Goal: Information Seeking & Learning: Learn about a topic

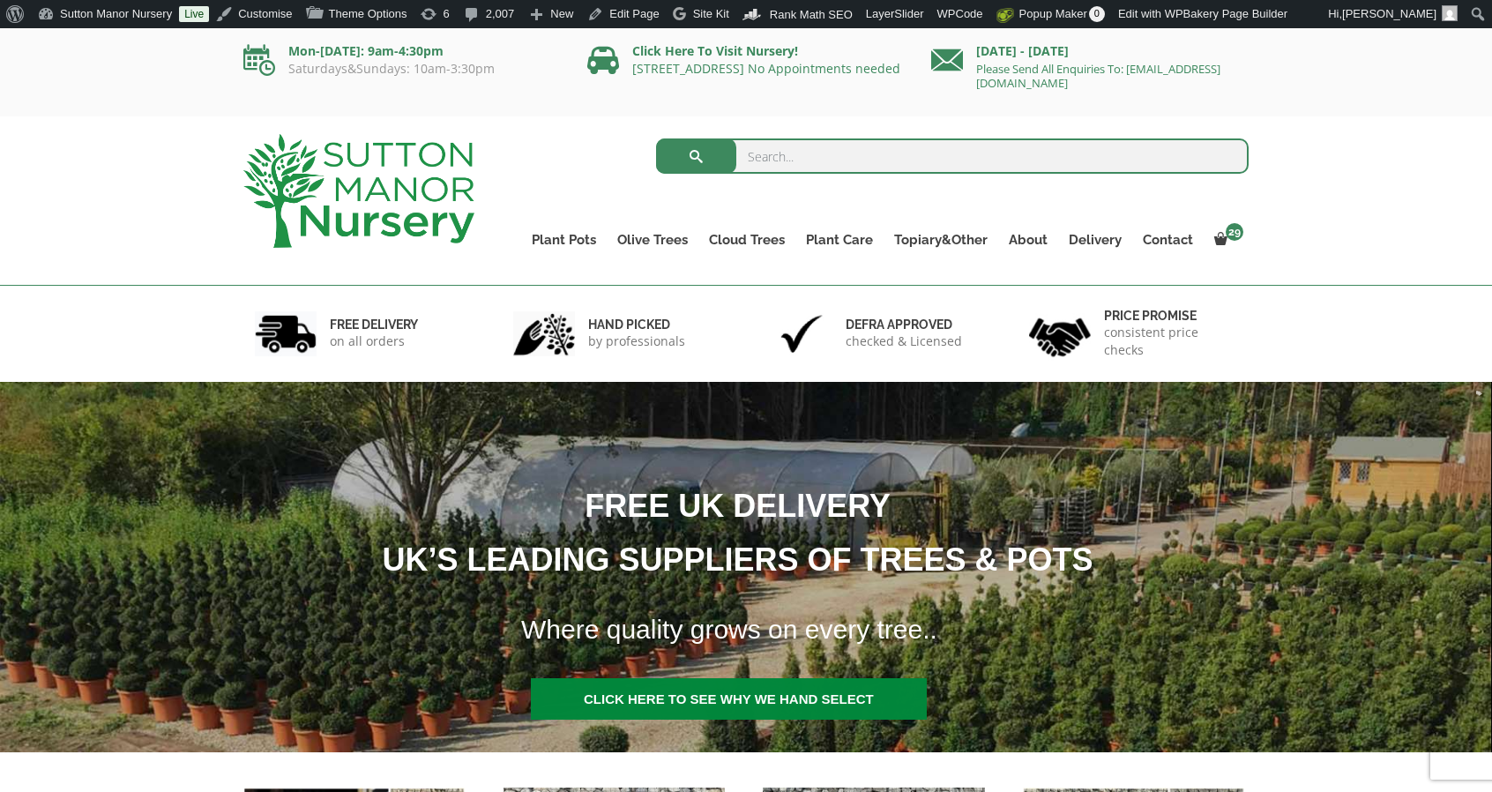
click at [971, 163] on input "search" at bounding box center [952, 155] width 593 height 35
type input "j375"
click at [656, 138] on button "submit" at bounding box center [696, 155] width 80 height 35
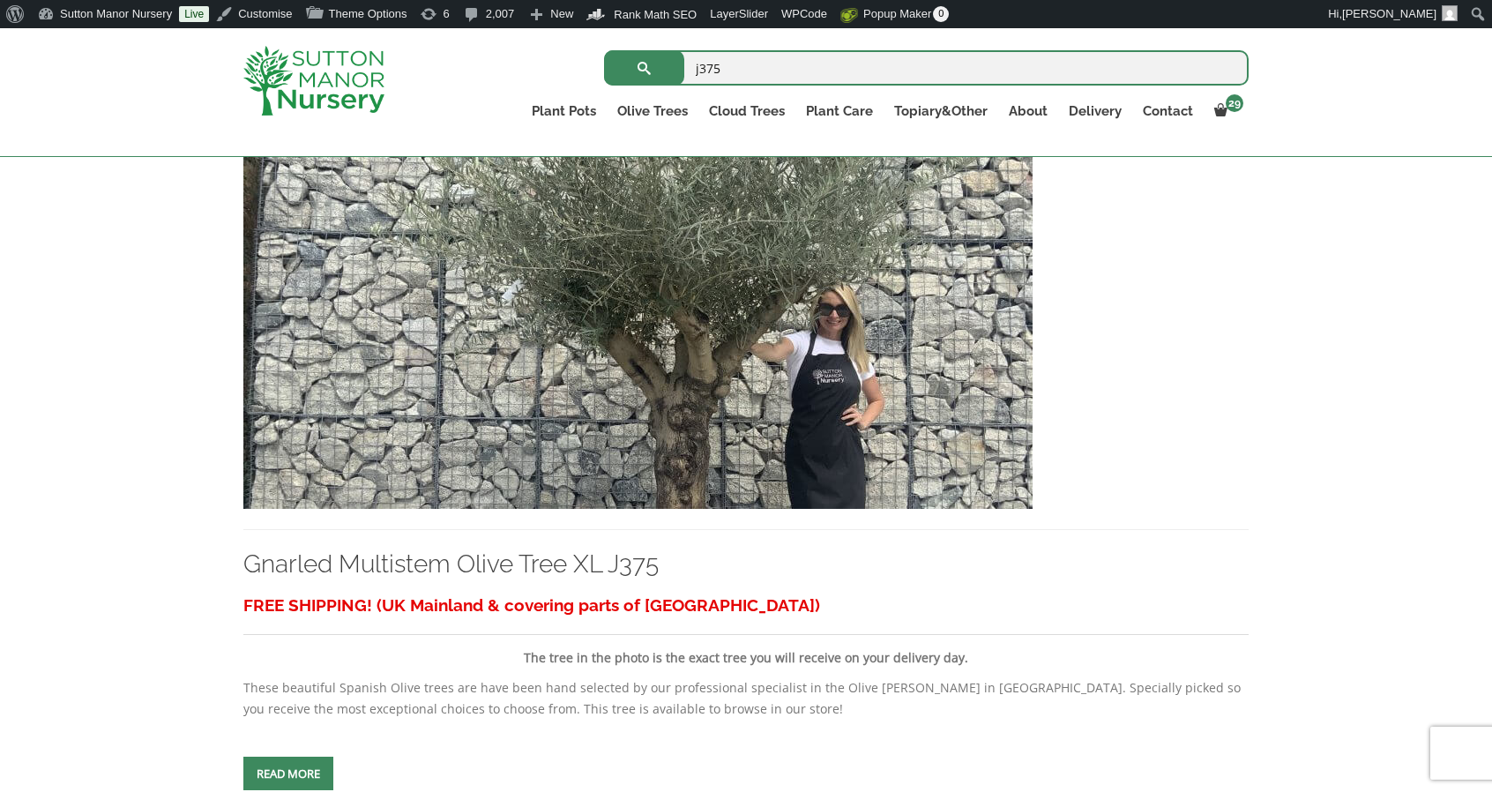
scroll to position [414, 0]
click at [827, 287] on img at bounding box center [637, 318] width 789 height 379
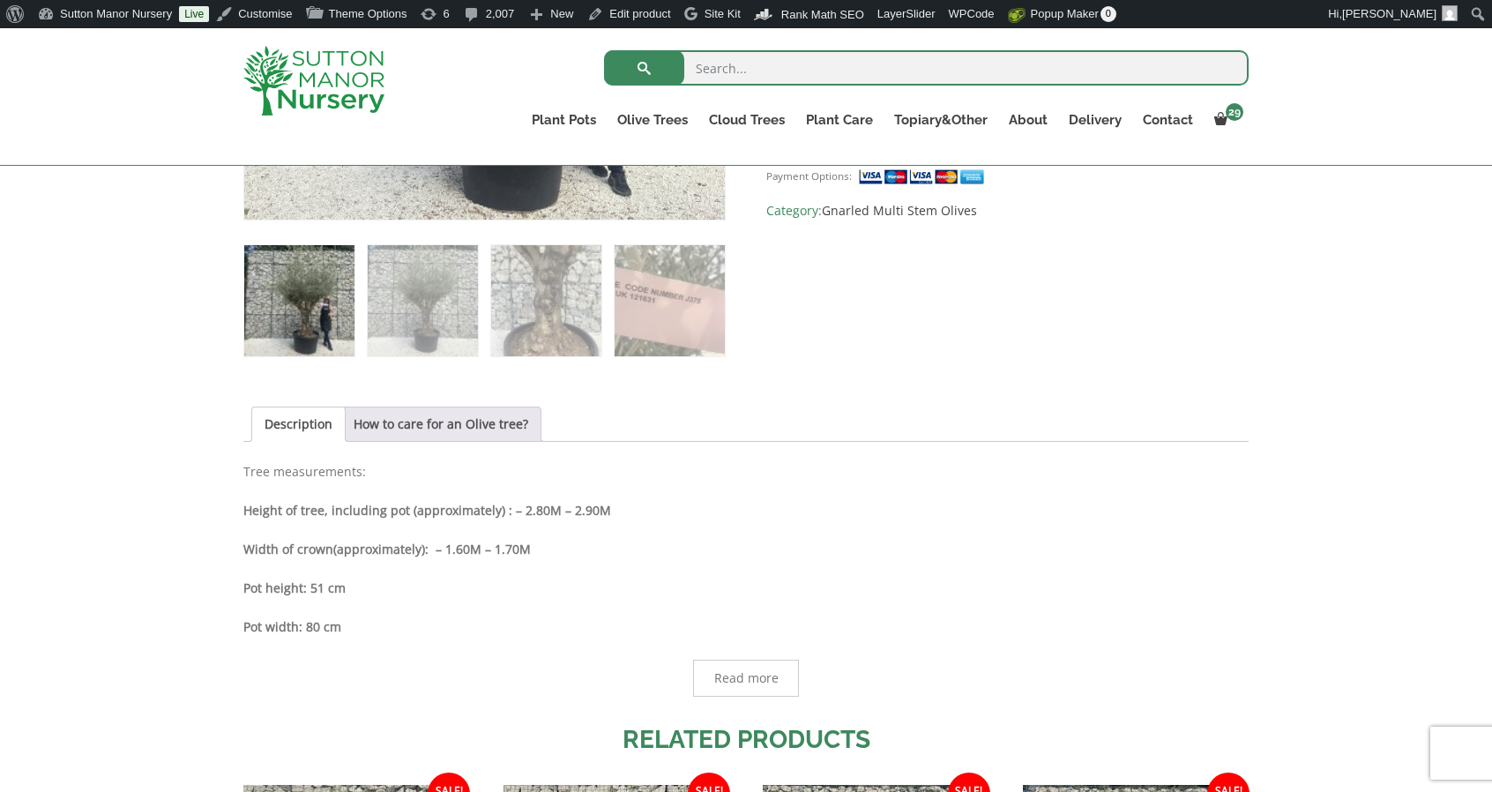
scroll to position [702, 0]
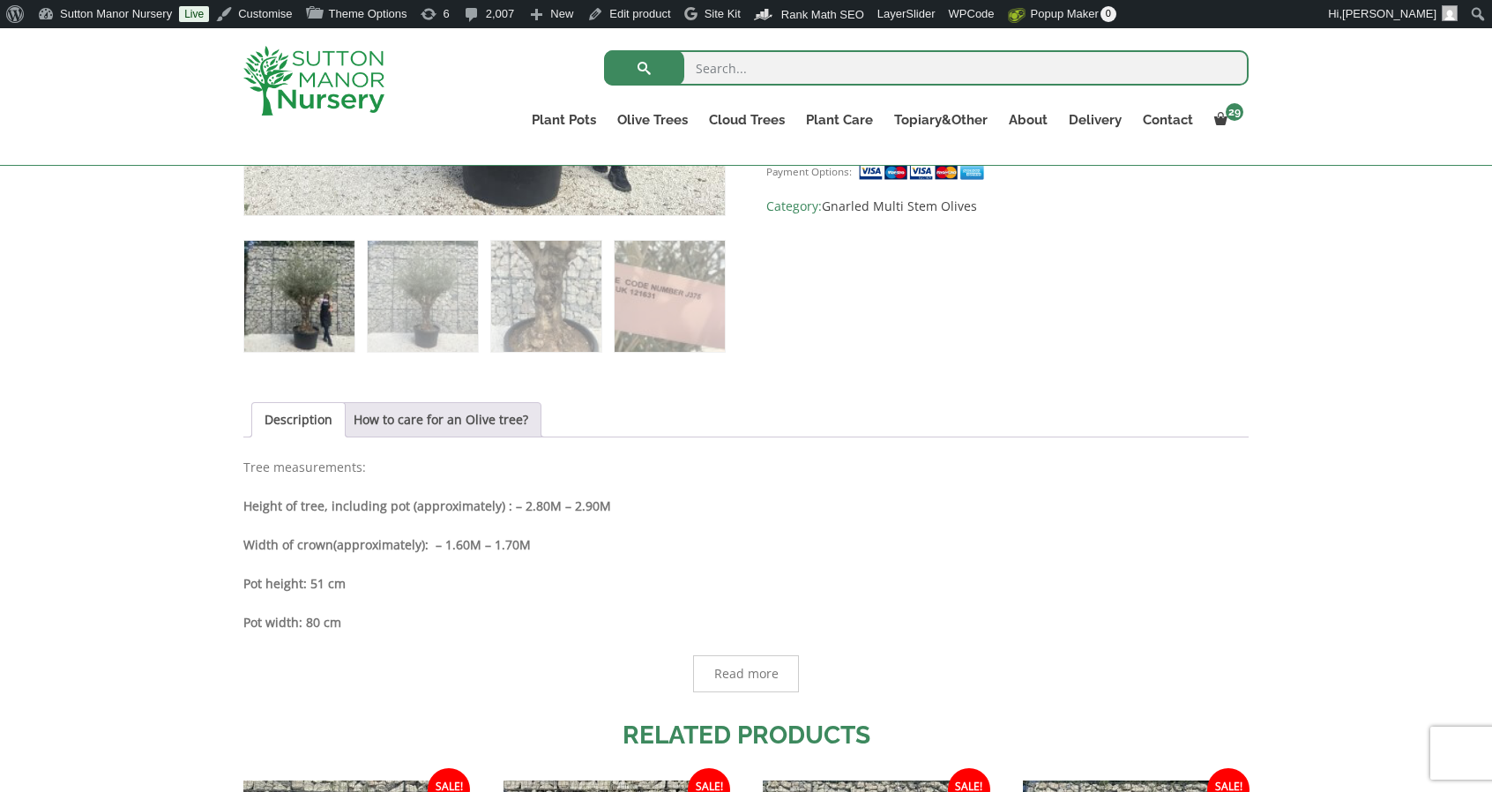
click at [292, 59] on img at bounding box center [313, 81] width 141 height 70
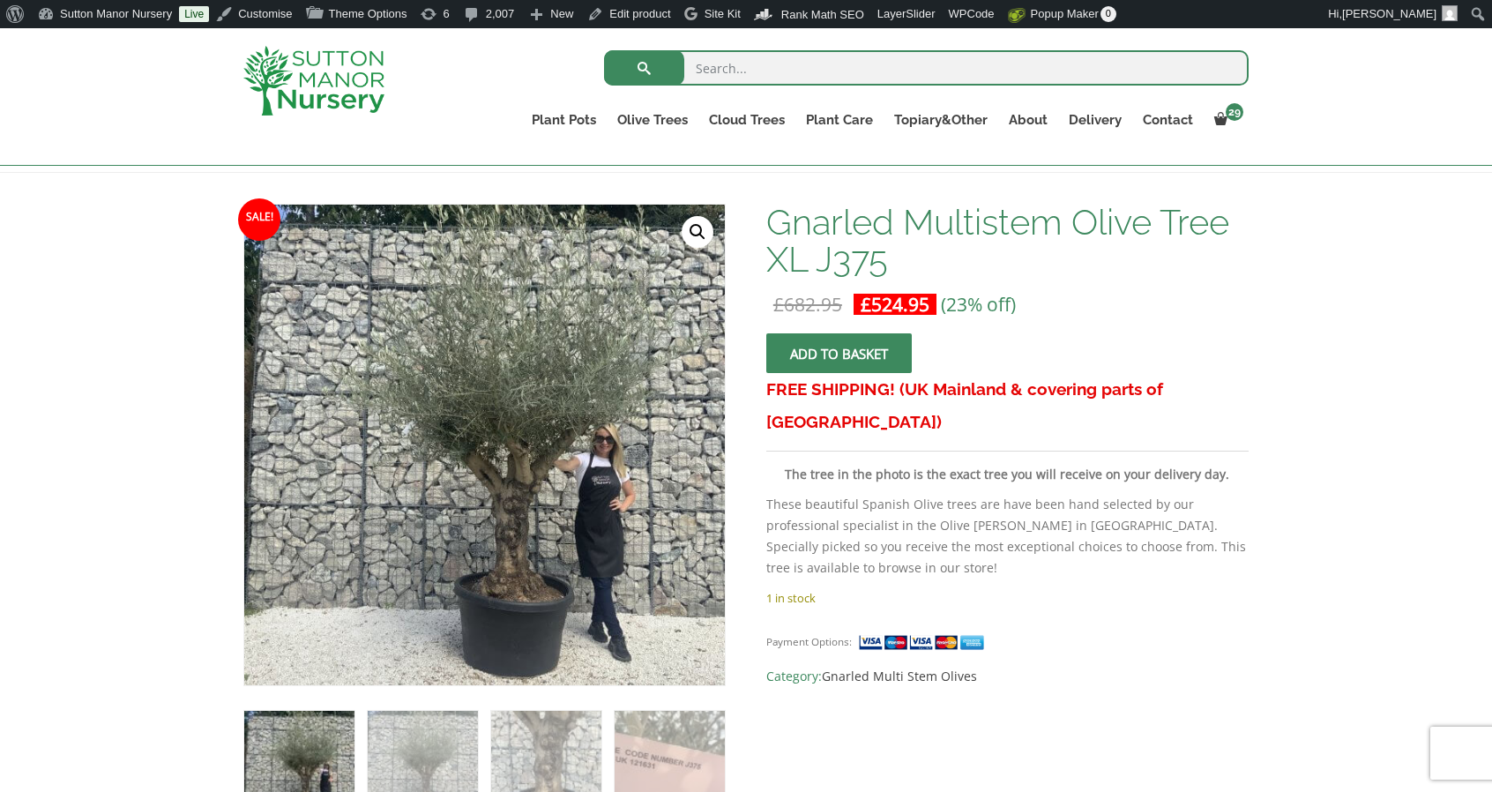
scroll to position [229, 0]
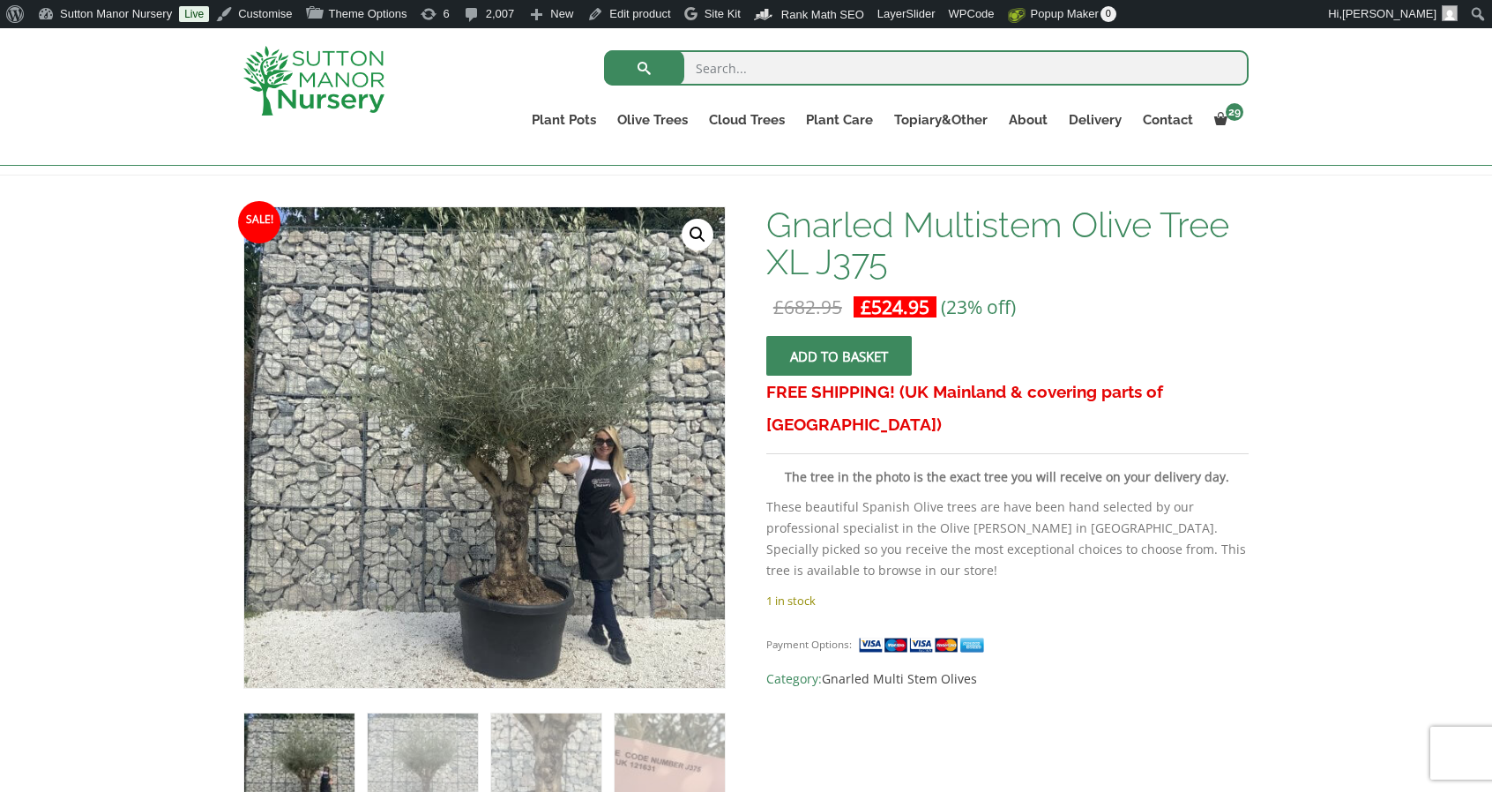
click at [315, 103] on img at bounding box center [313, 81] width 141 height 70
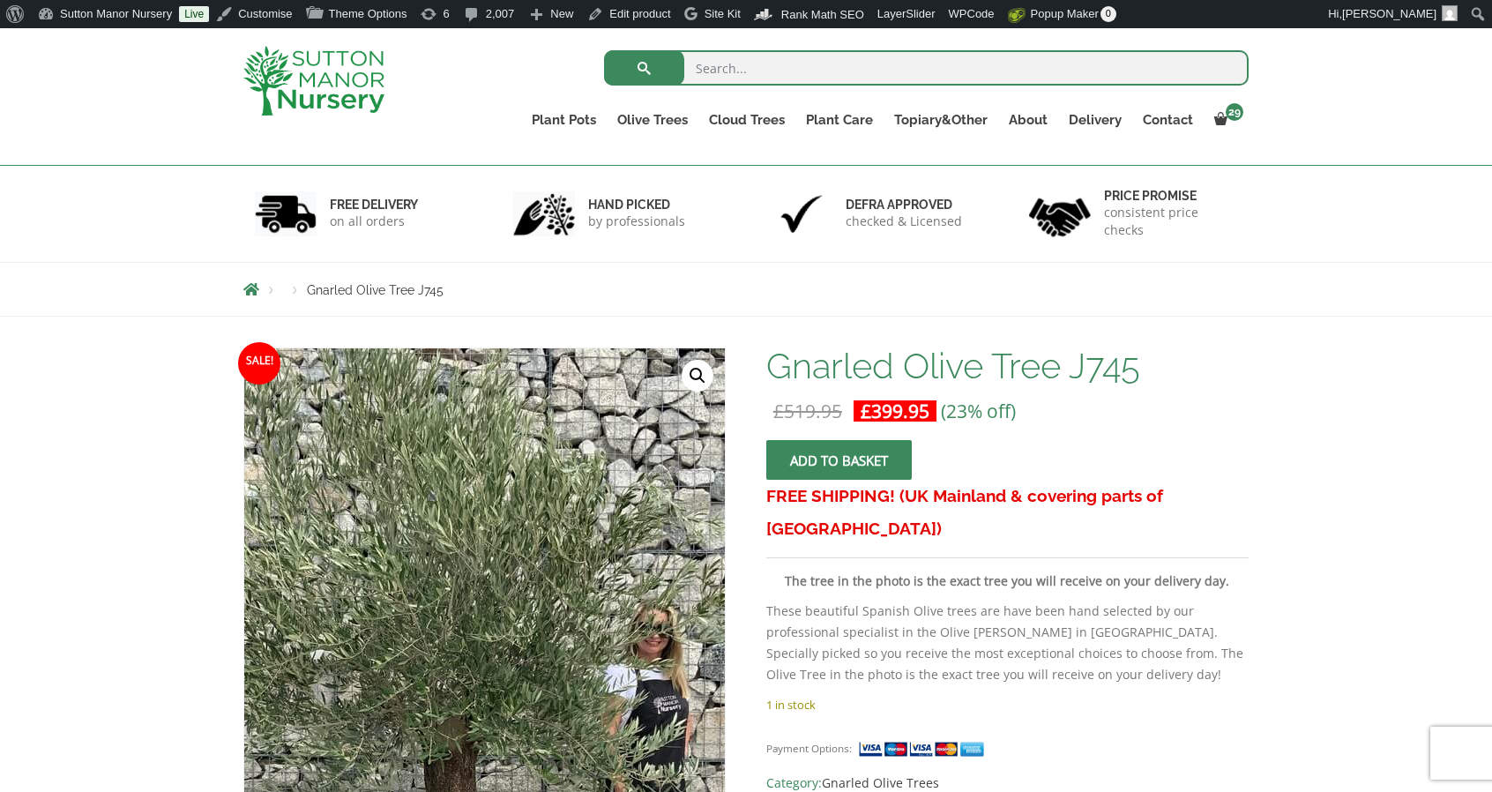
scroll to position [176, 0]
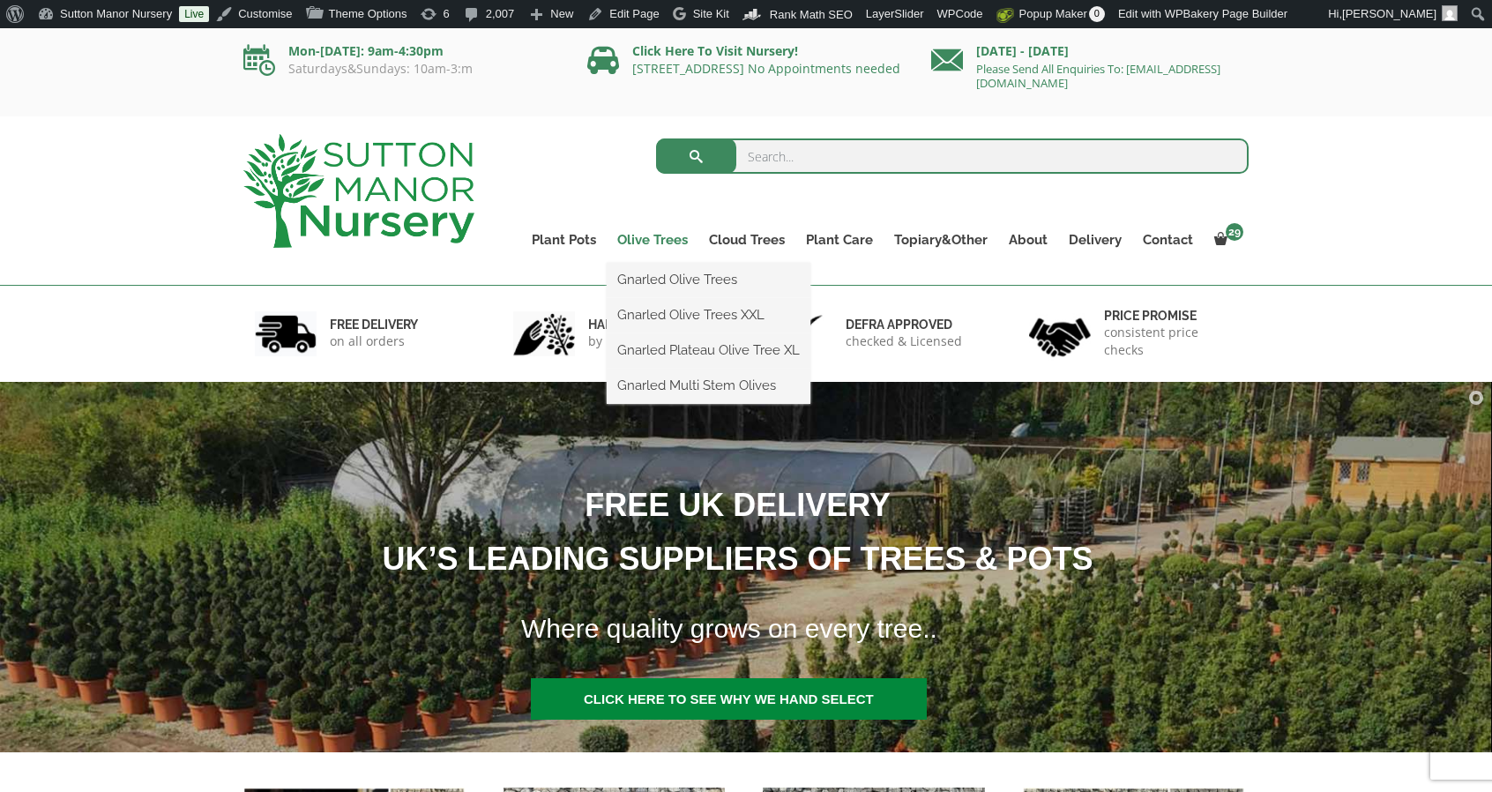
click at [627, 234] on link "Olive Trees" at bounding box center [653, 239] width 92 height 25
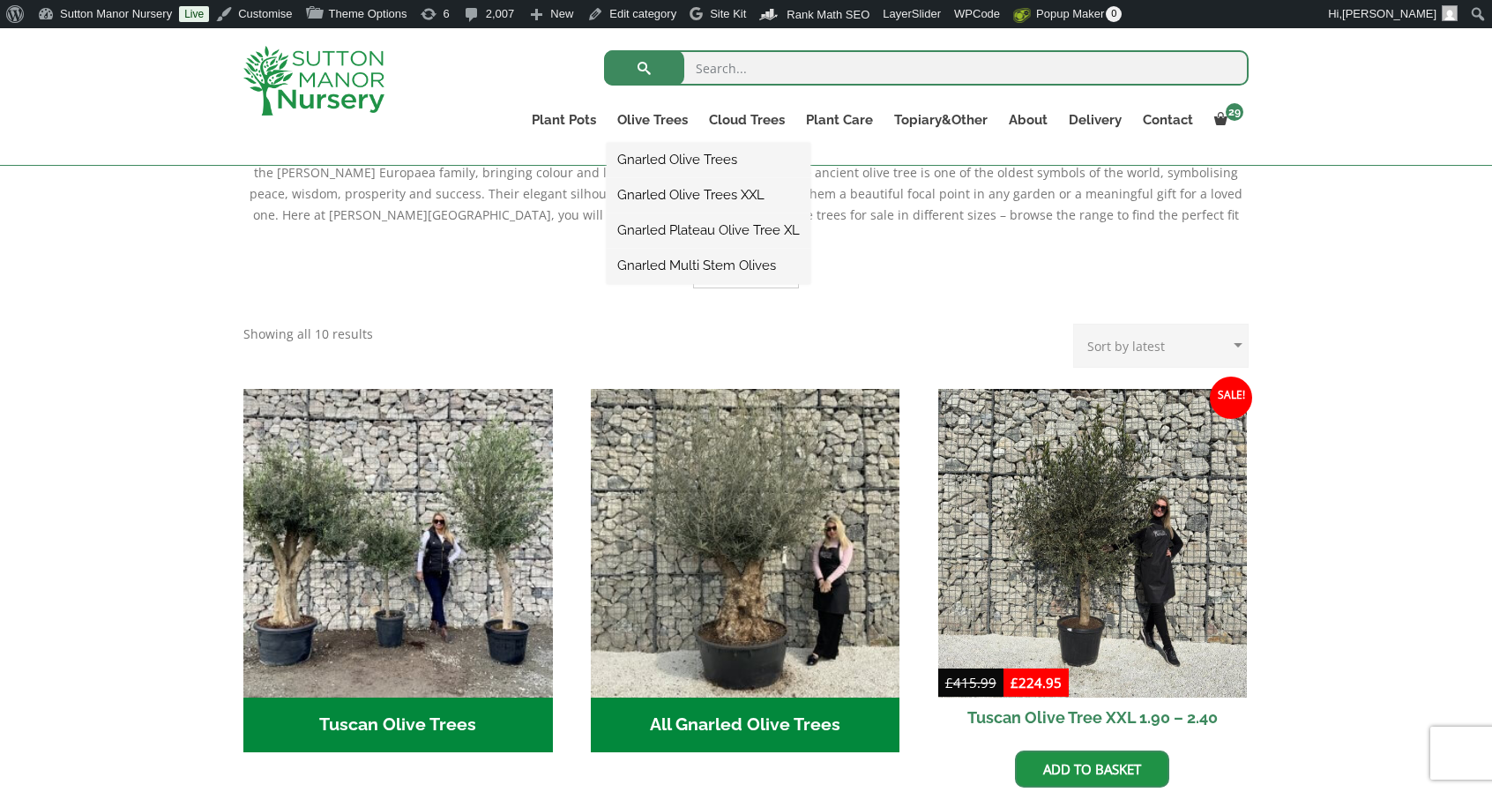
scroll to position [441, 0]
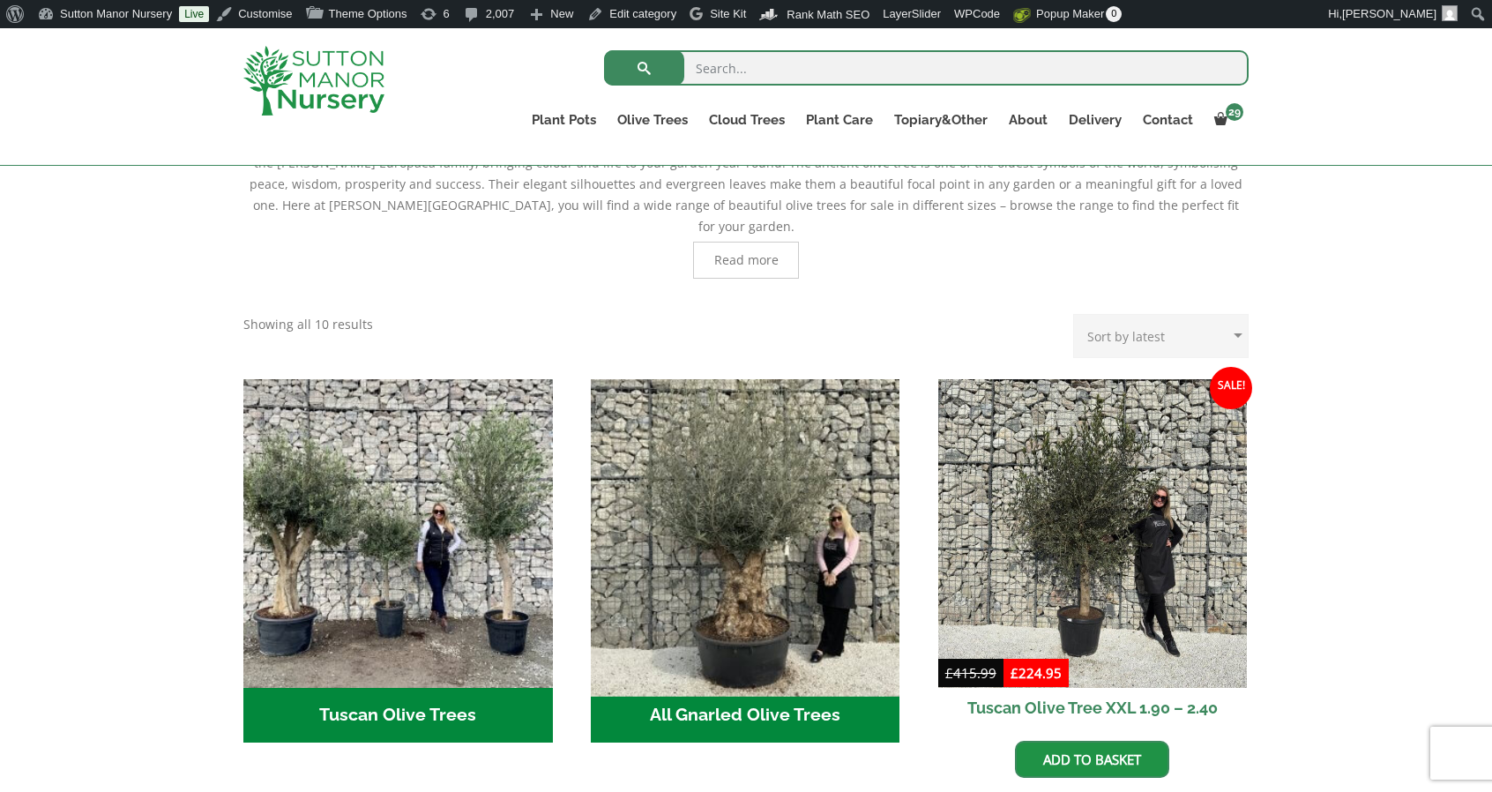
click at [728, 440] on img "Visit product category All Gnarled Olive Trees" at bounding box center [745, 533] width 324 height 324
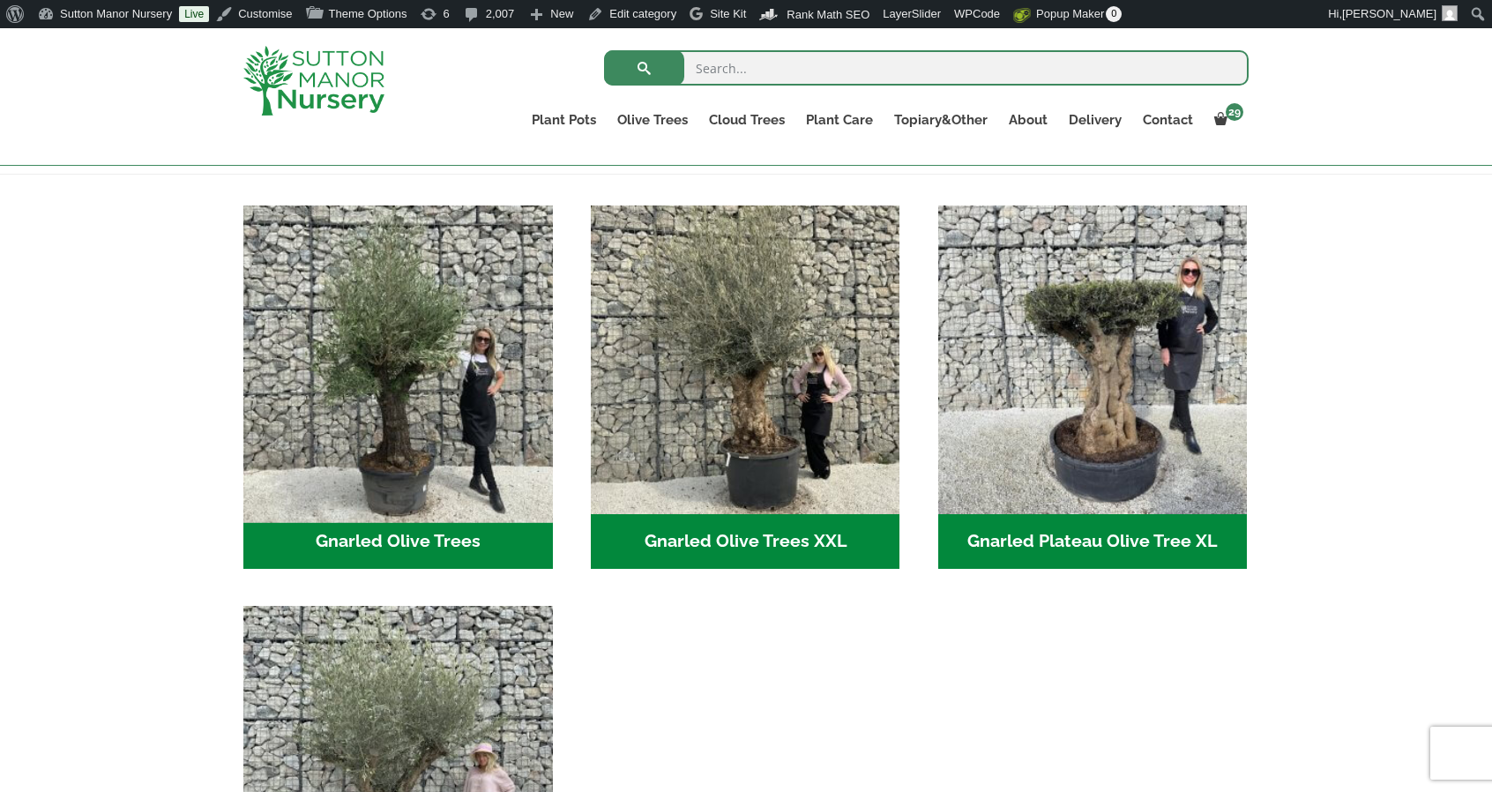
scroll to position [353, 0]
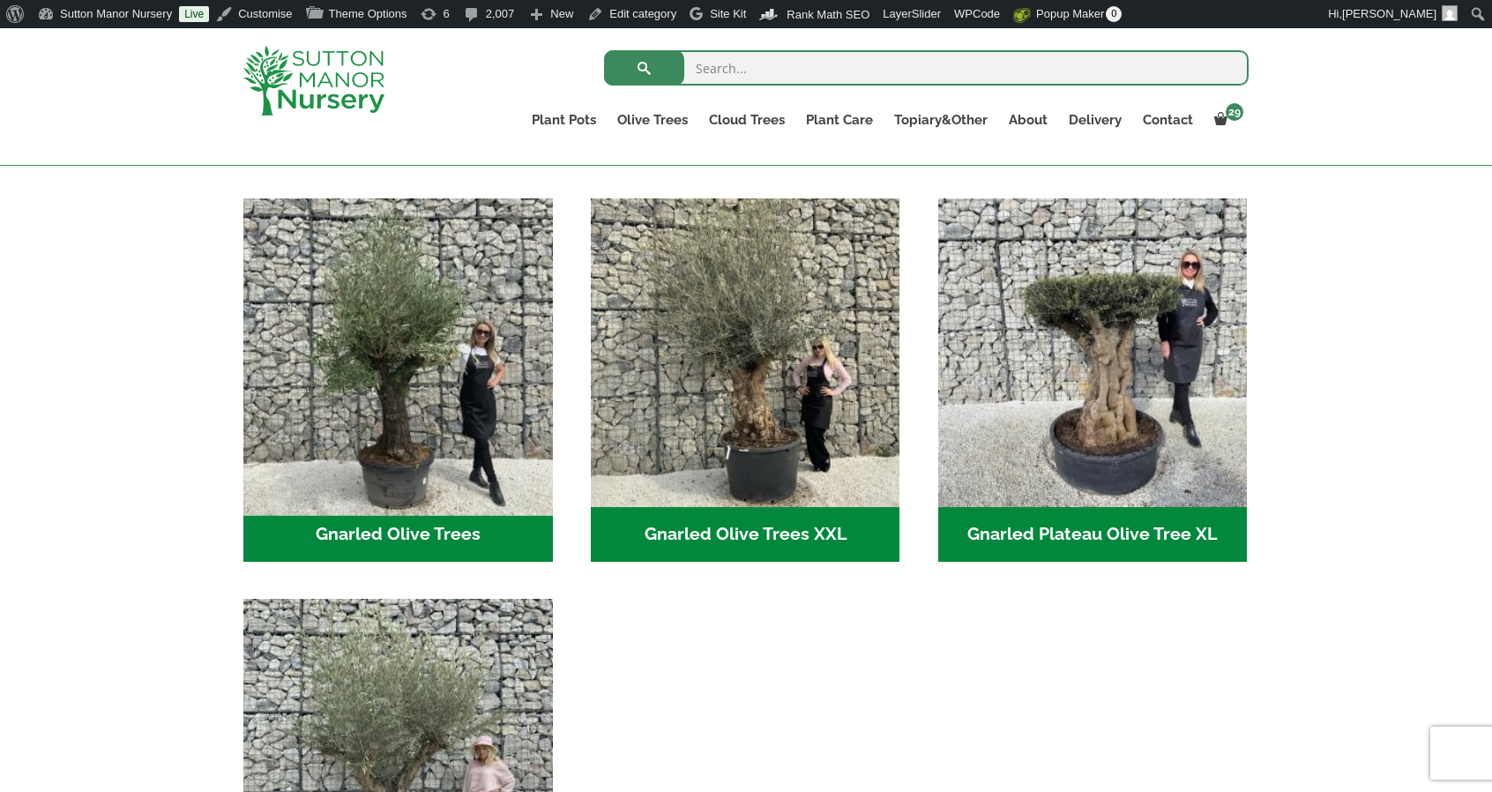
click at [283, 368] on img "Visit product category Gnarled Olive Trees" at bounding box center [397, 352] width 324 height 324
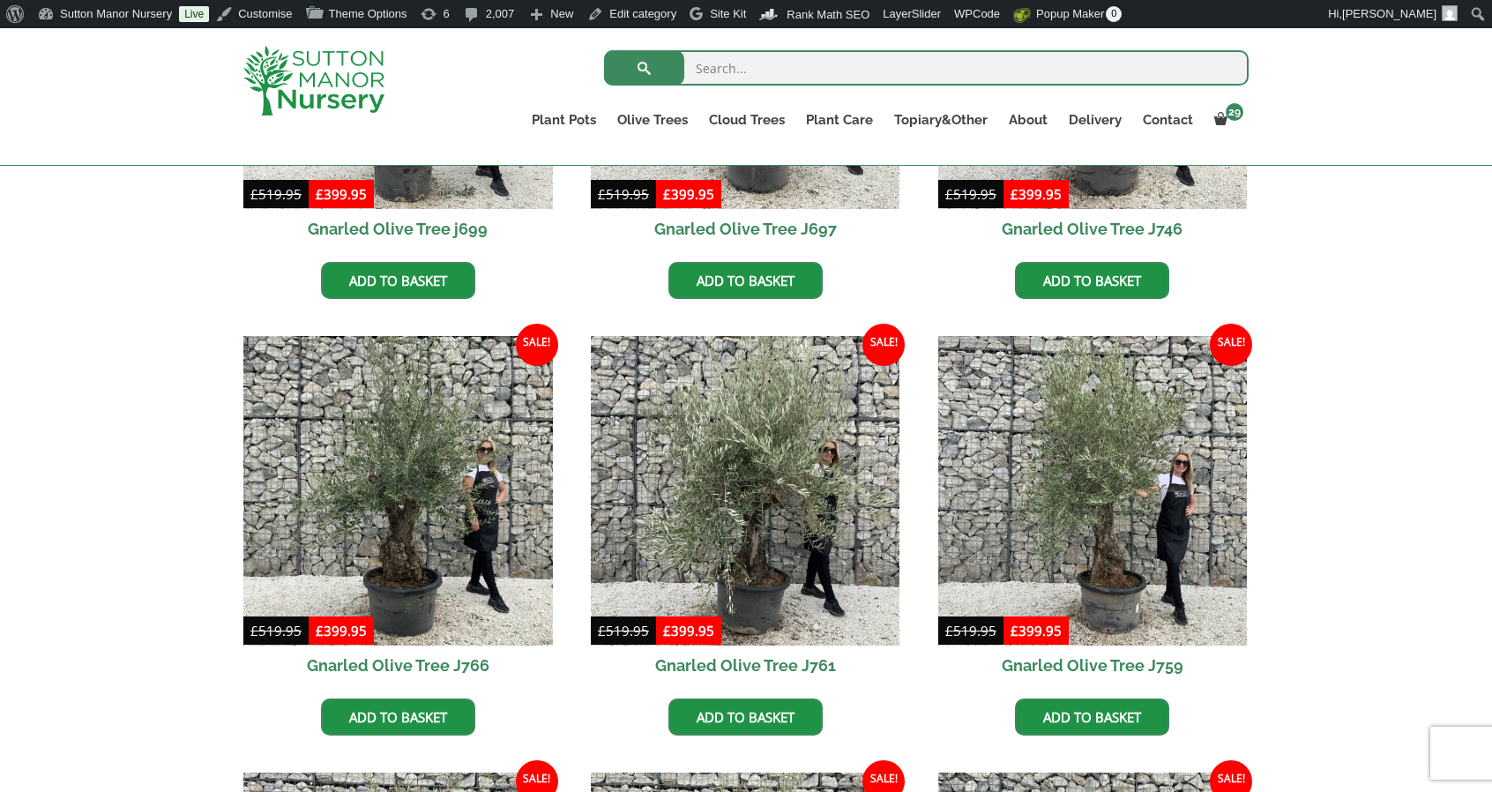
scroll to position [794, 0]
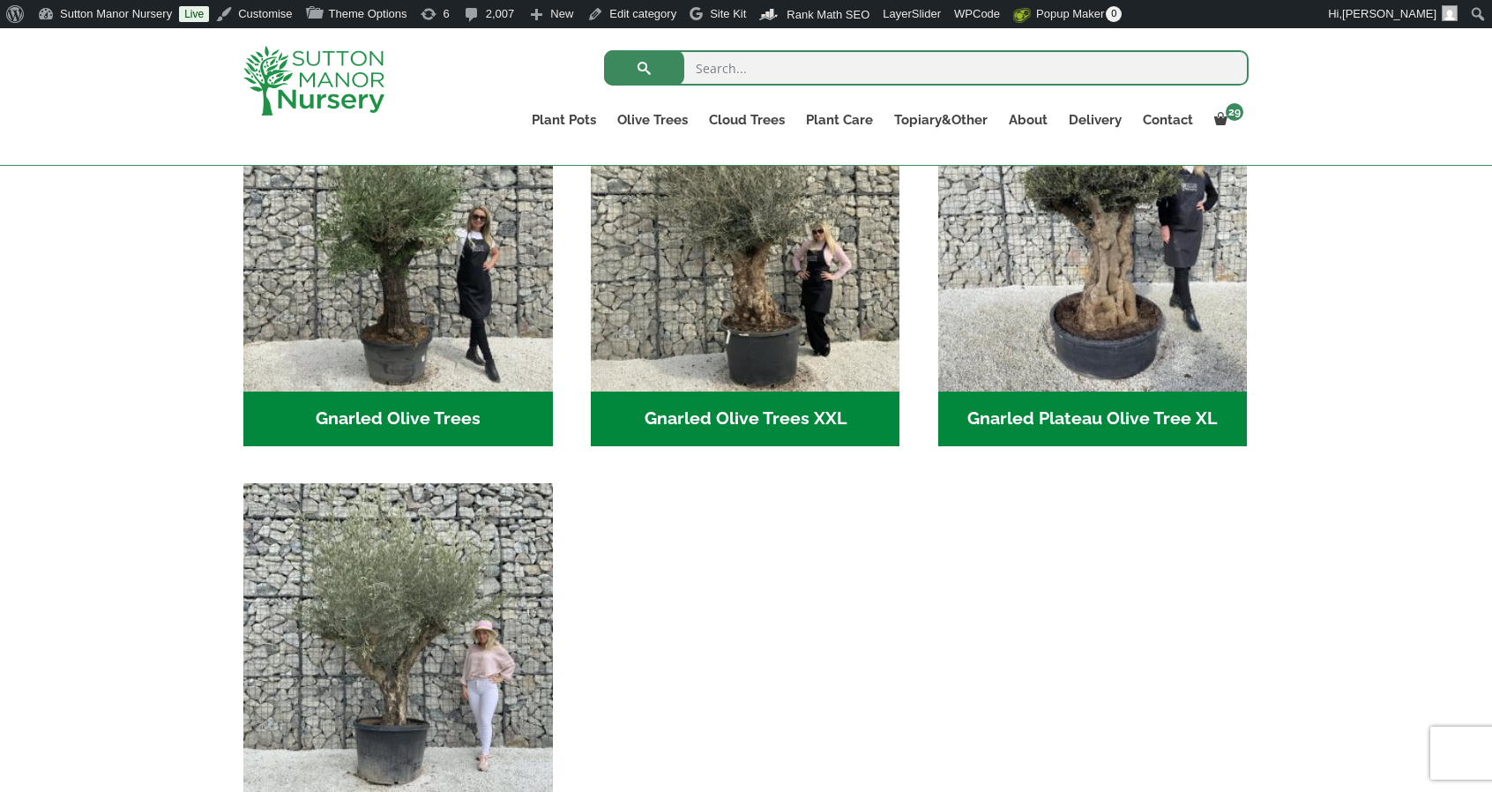
scroll to position [441, 0]
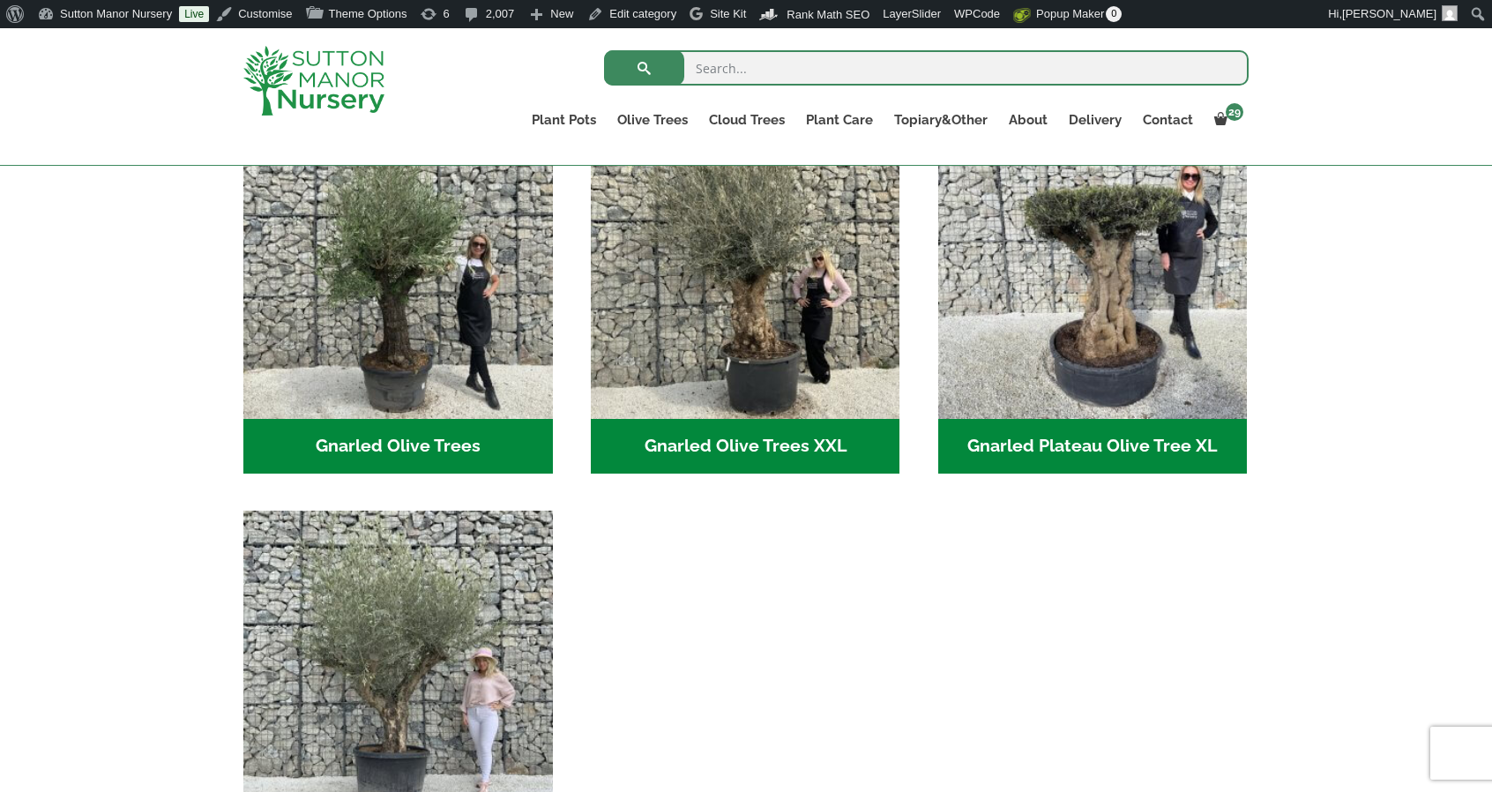
click at [231, 320] on div "Olive Trees Tuscan Olive Trees All Gnarled Olive Trees Gnarled Olive Trees In P…" at bounding box center [746, 516] width 1032 height 839
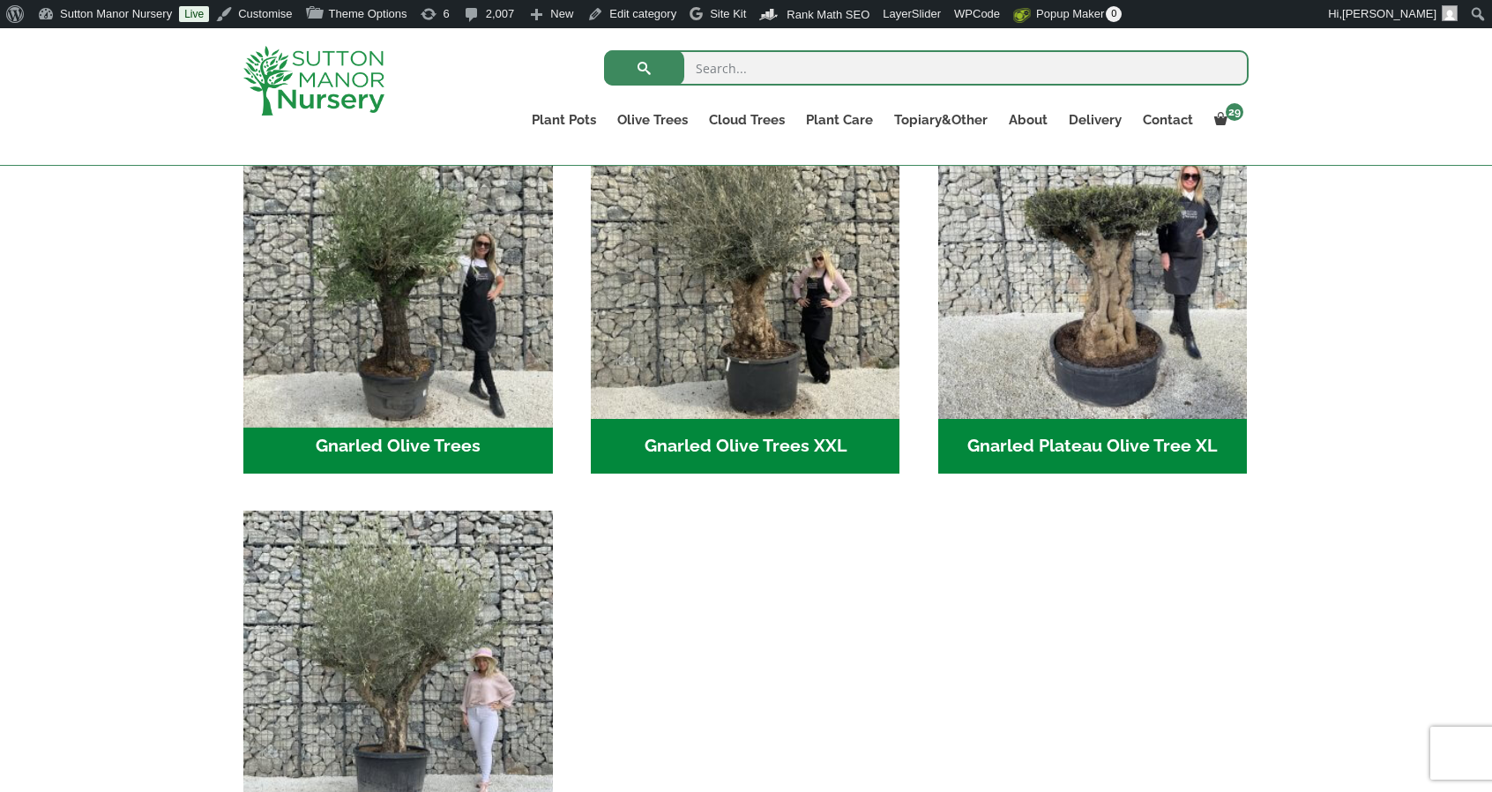
click at [314, 300] on img "Visit product category Gnarled Olive Trees" at bounding box center [397, 264] width 324 height 324
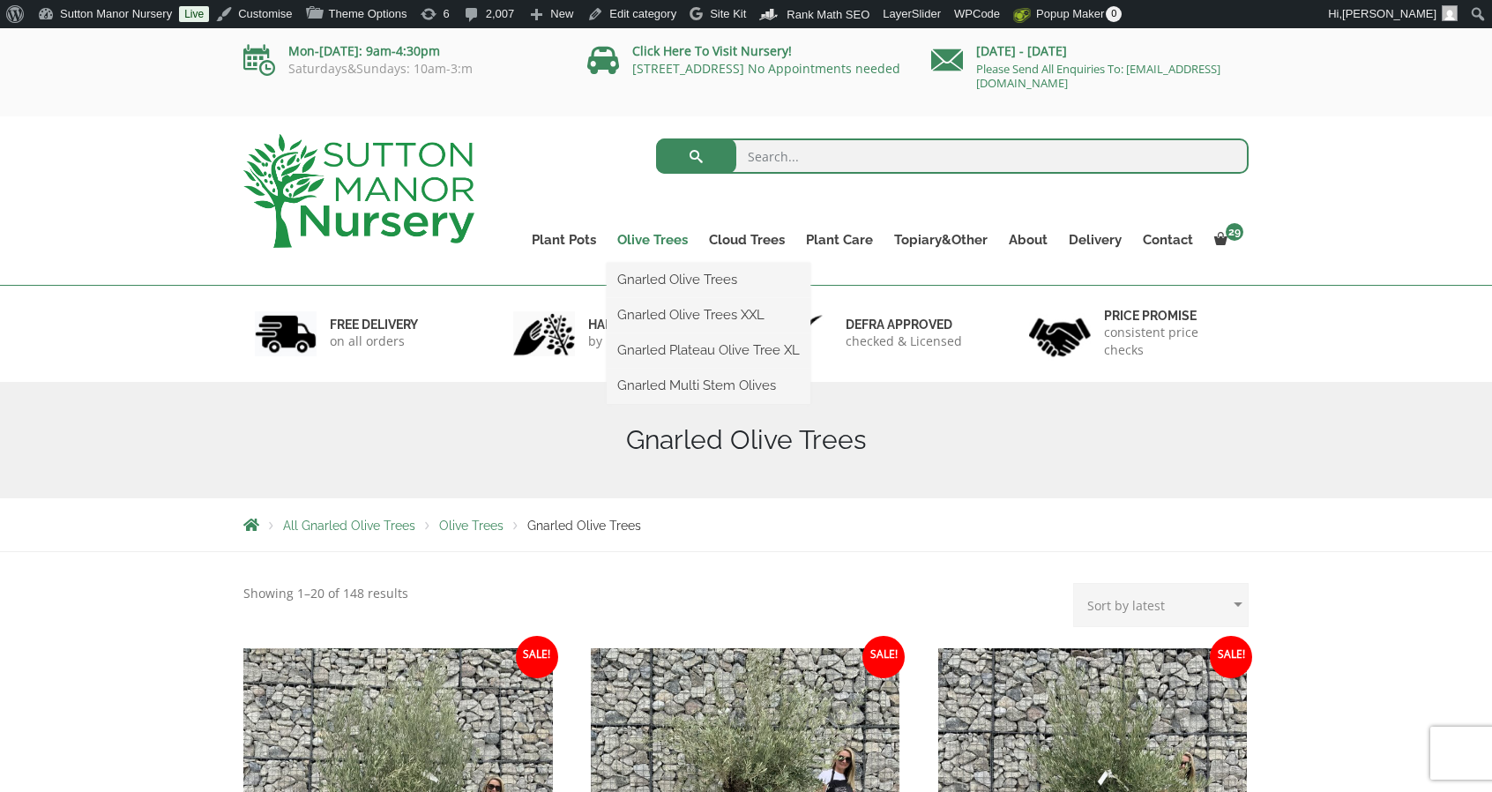
click at [656, 237] on link "Olive Trees" at bounding box center [653, 239] width 92 height 25
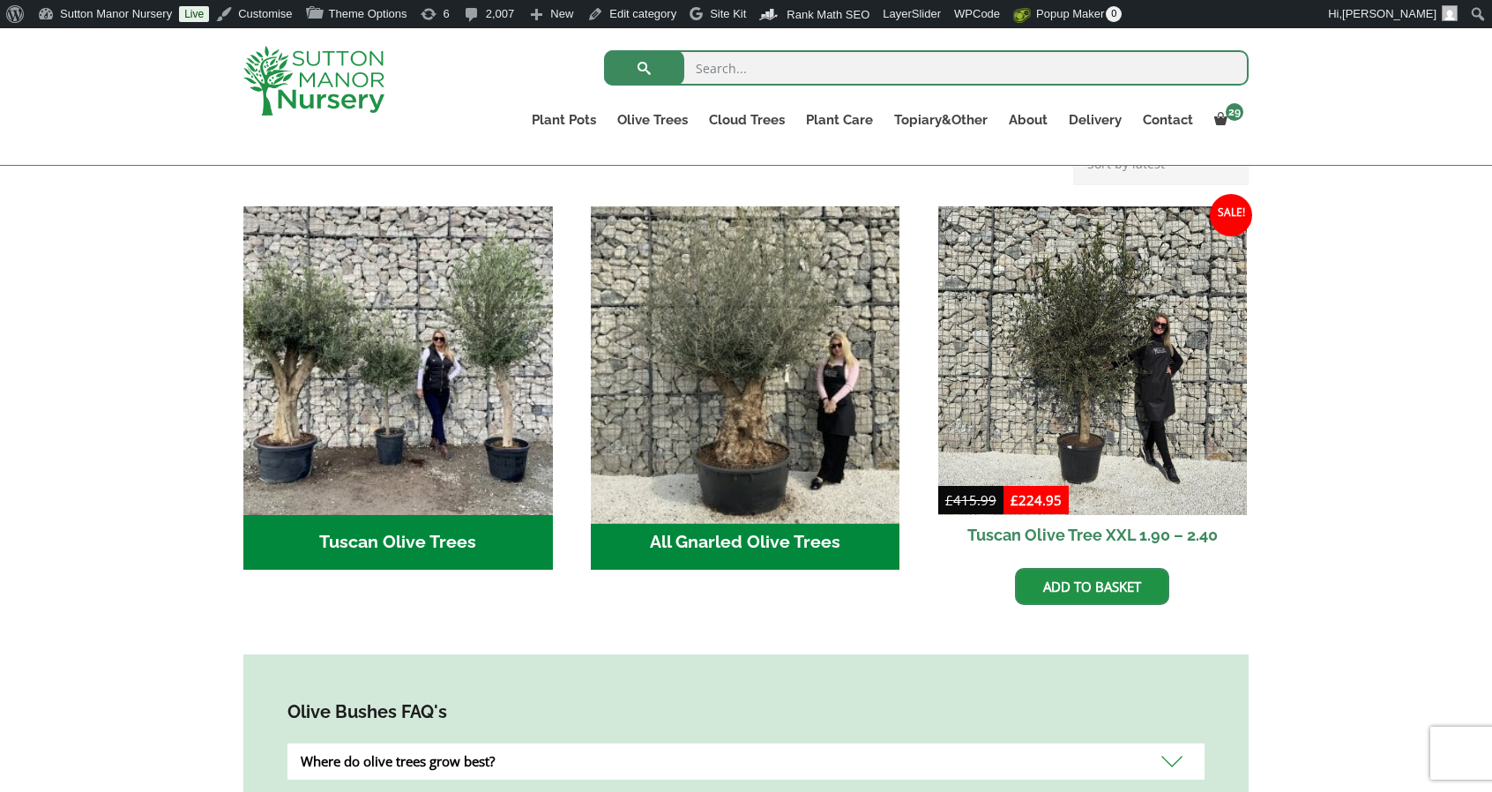
scroll to position [617, 0]
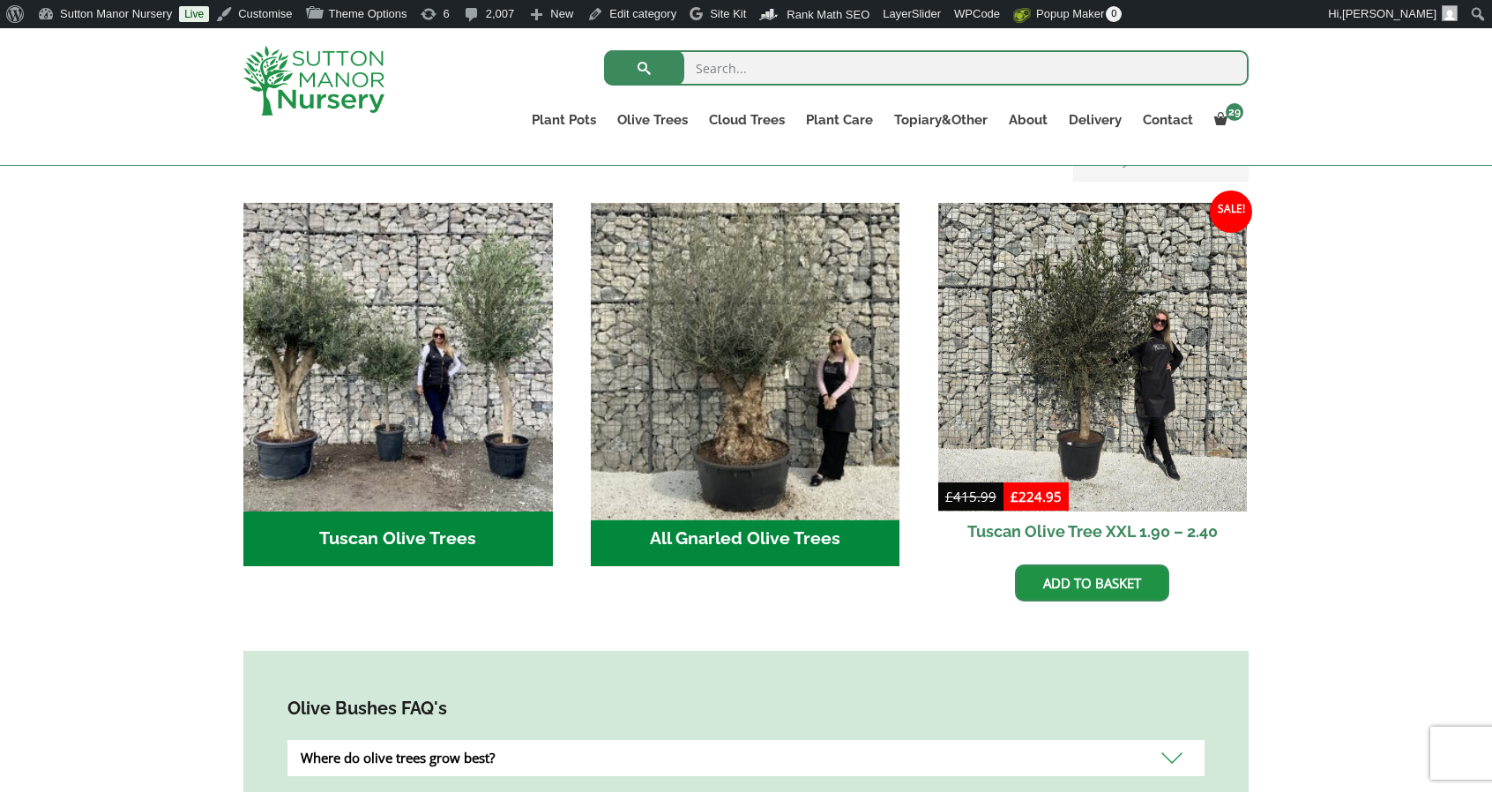
click at [702, 379] on img "Visit product category All Gnarled Olive Trees" at bounding box center [745, 357] width 324 height 324
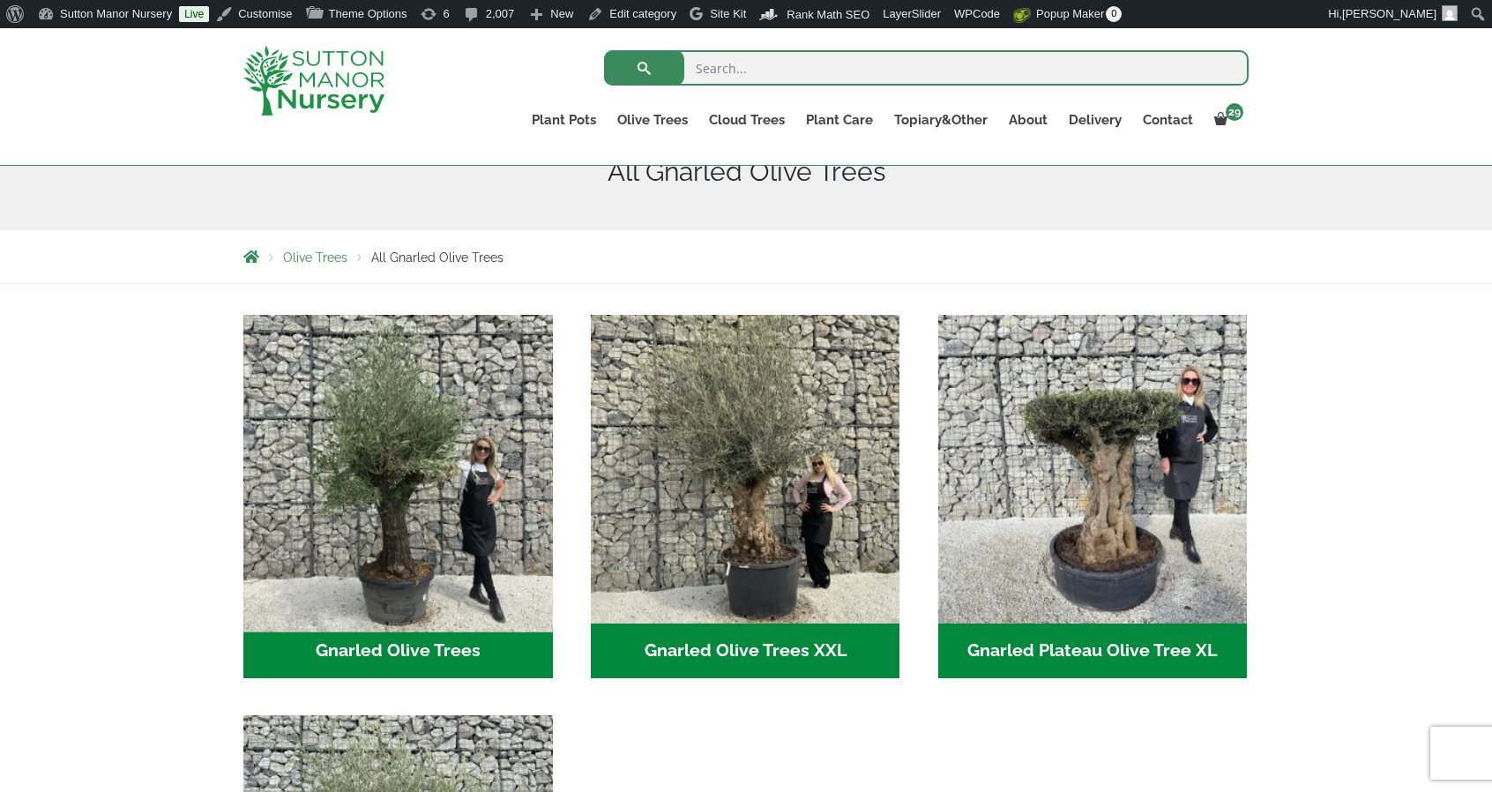
scroll to position [265, 0]
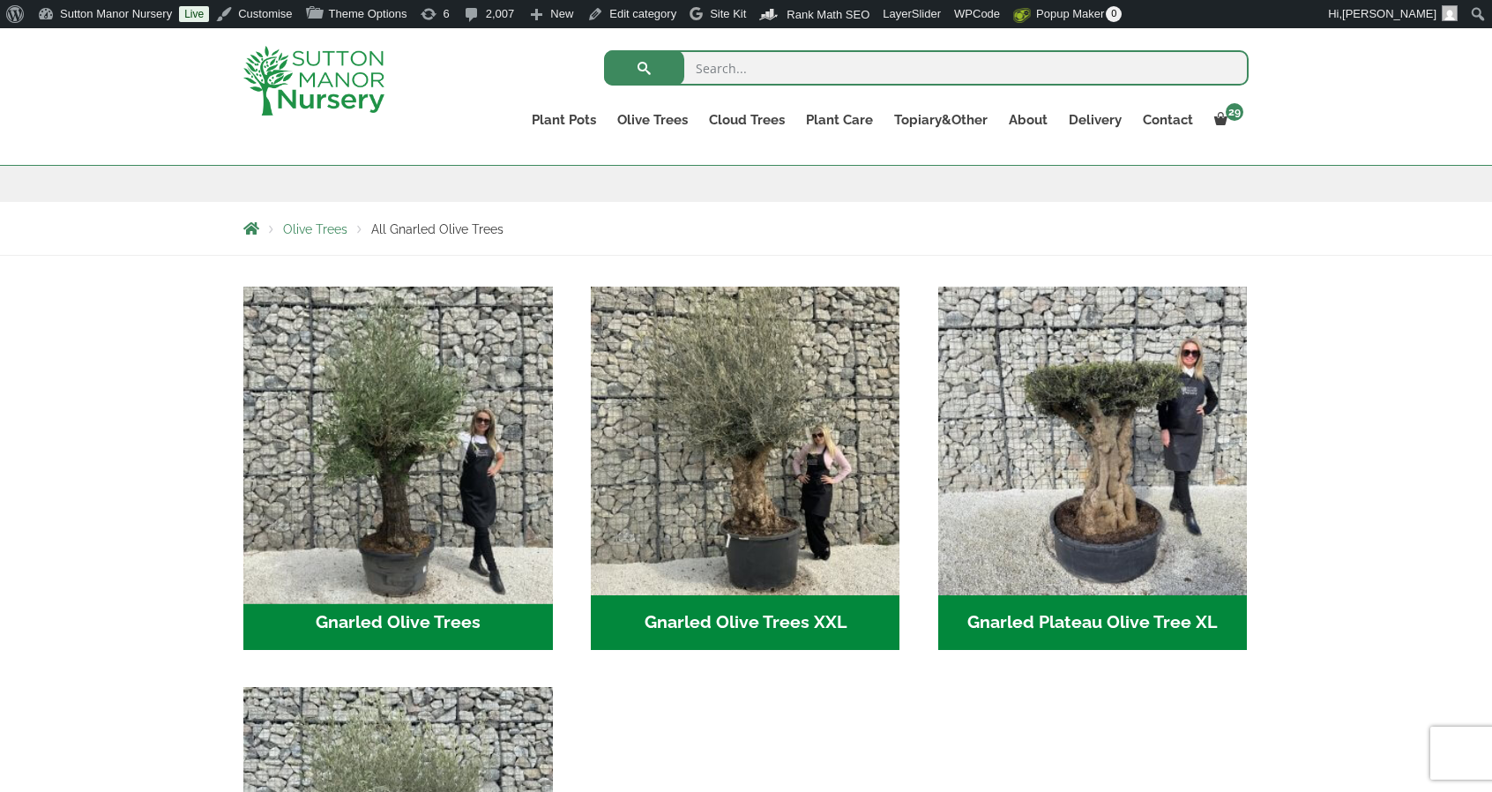
click at [344, 491] on img "Visit product category Gnarled Olive Trees" at bounding box center [397, 441] width 324 height 324
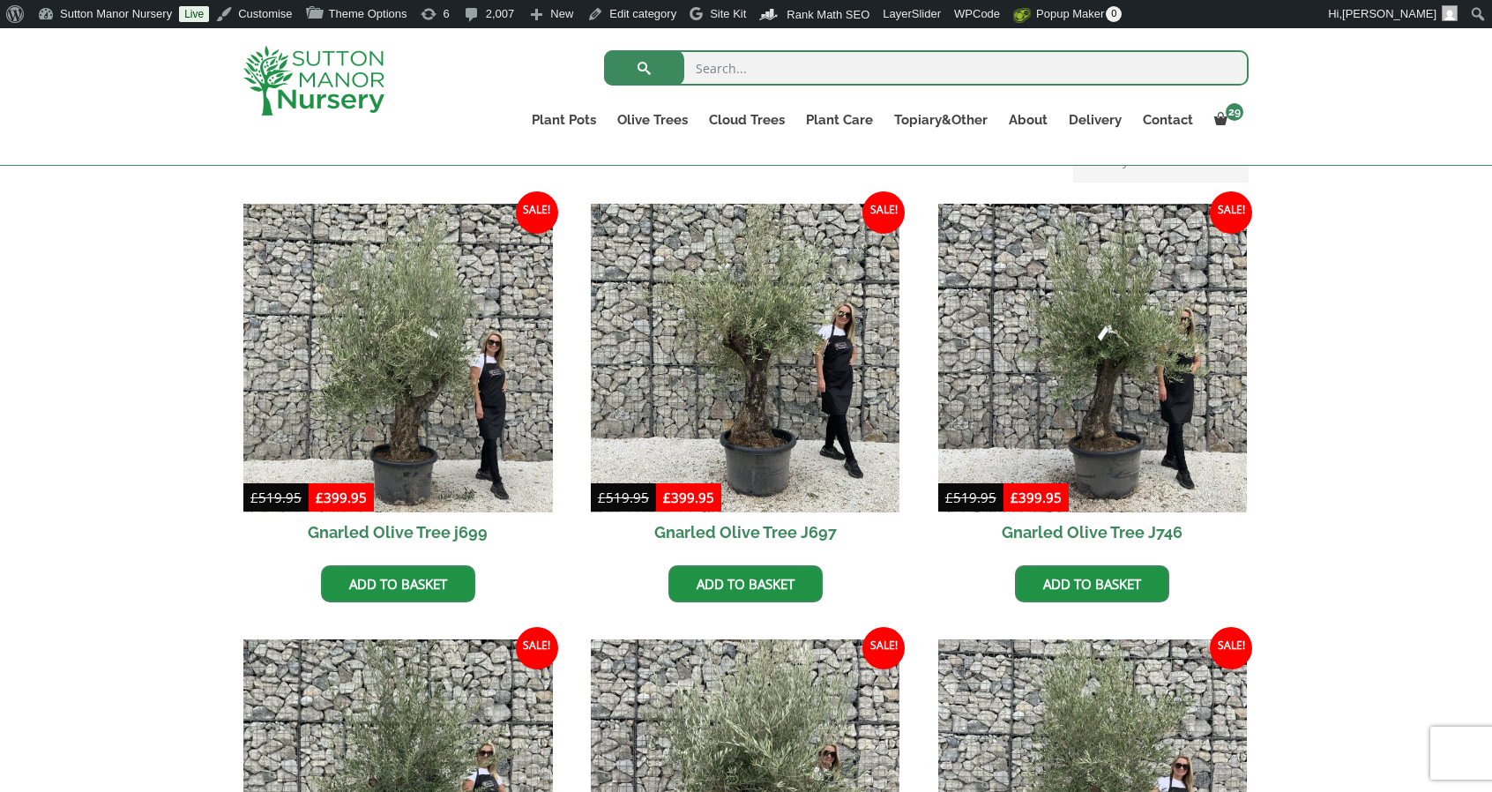
scroll to position [441, 0]
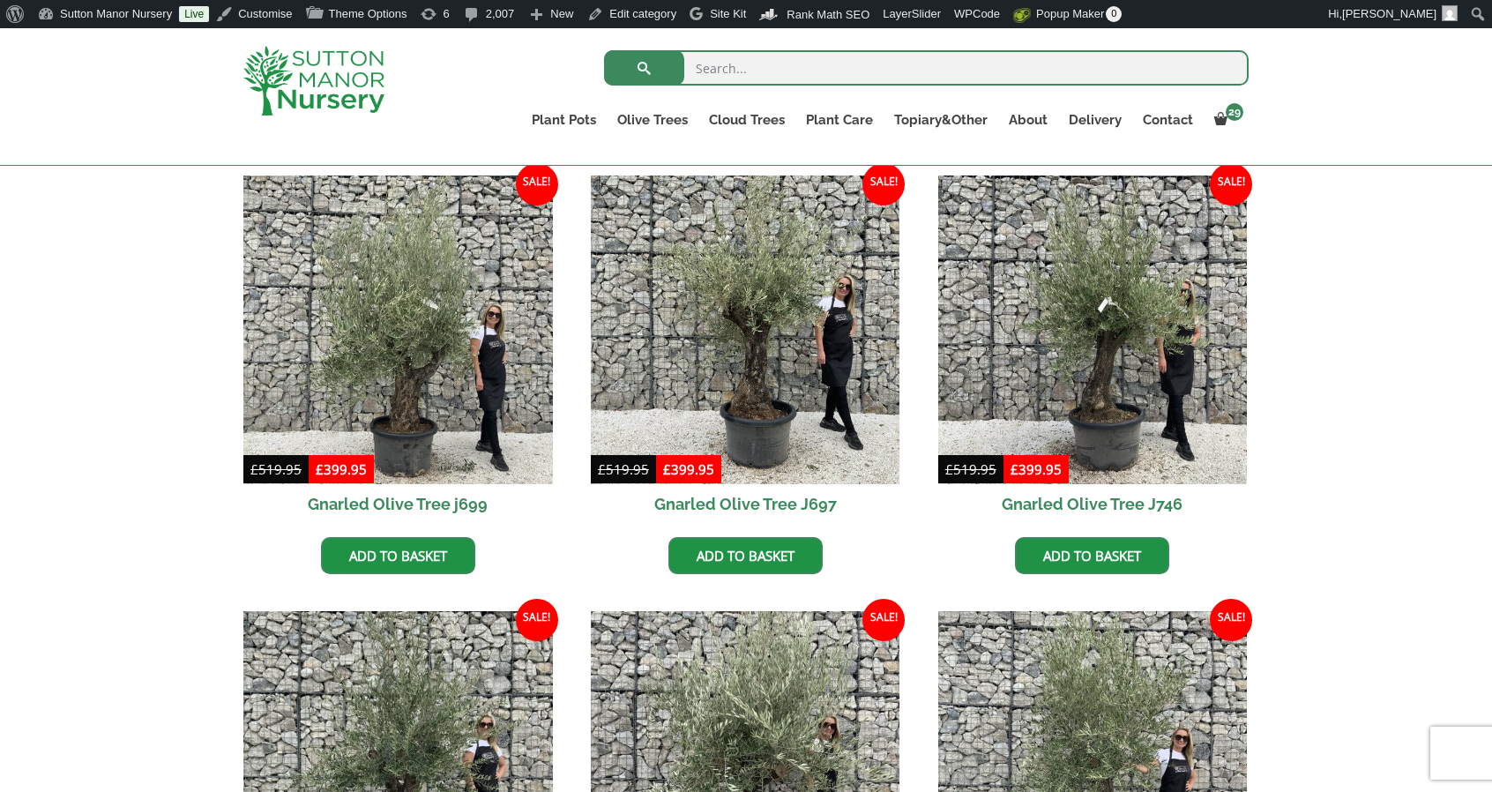
click at [305, 61] on img at bounding box center [313, 81] width 141 height 70
